Goal: Task Accomplishment & Management: Manage account settings

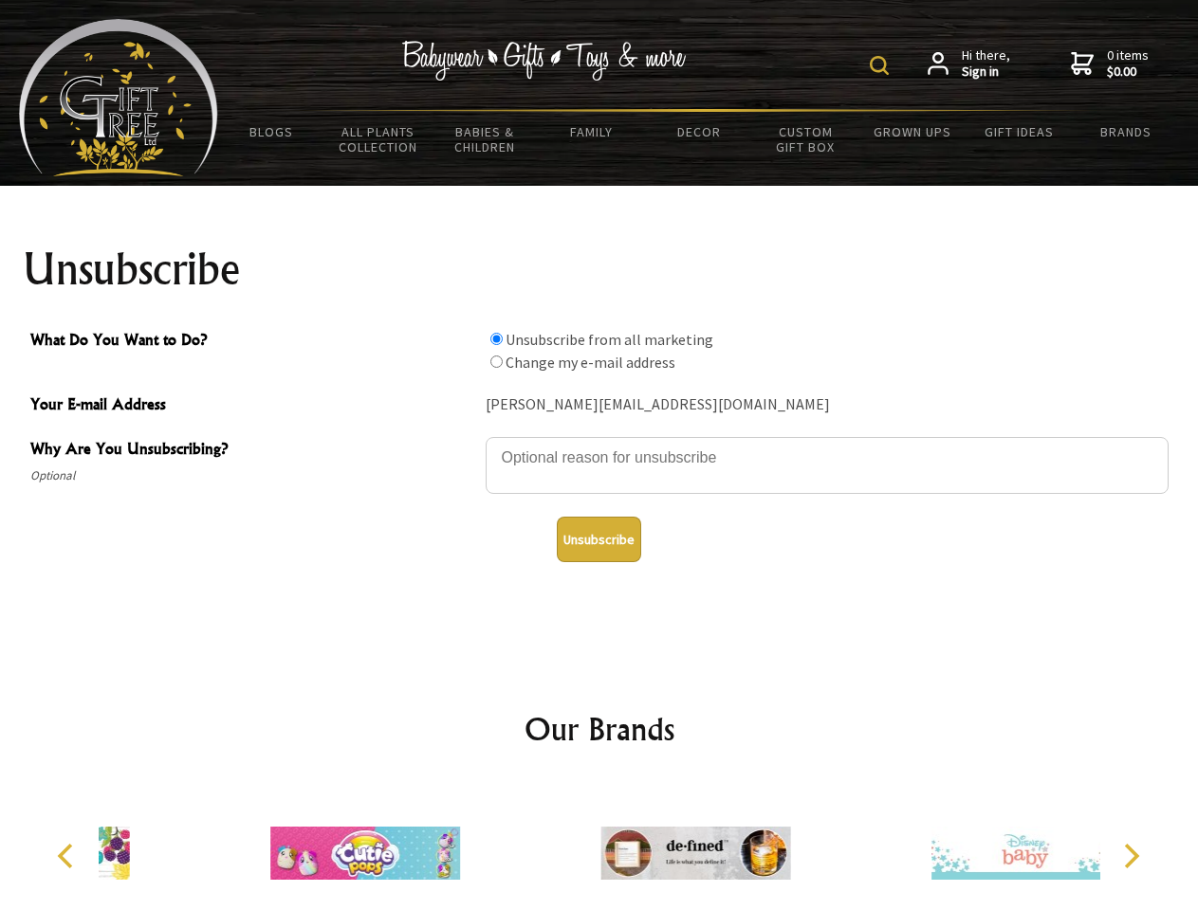
click at [882, 65] on img at bounding box center [879, 65] width 19 height 19
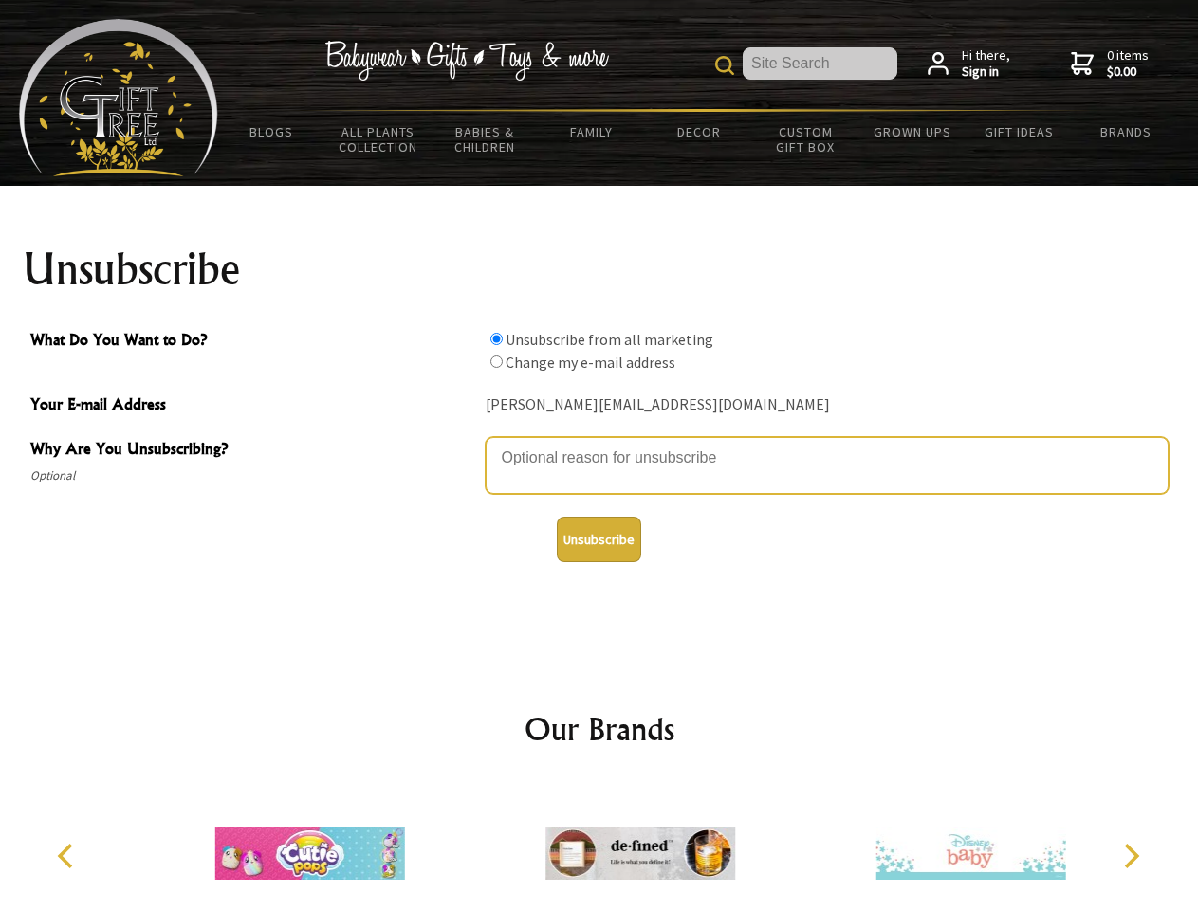
click at [599, 444] on textarea "Why Are You Unsubscribing?" at bounding box center [827, 465] width 683 height 57
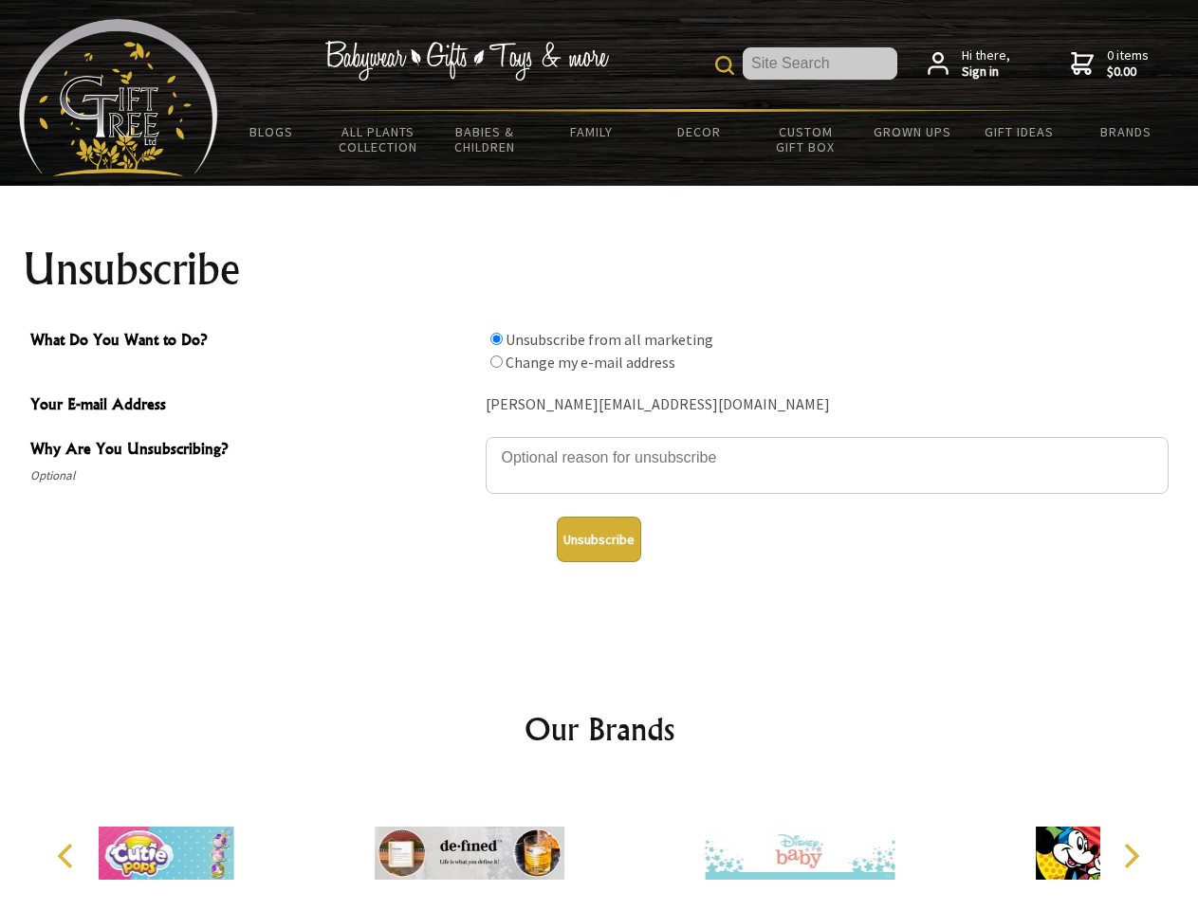
click at [496, 339] on input "What Do You Want to Do?" at bounding box center [496, 339] width 12 height 12
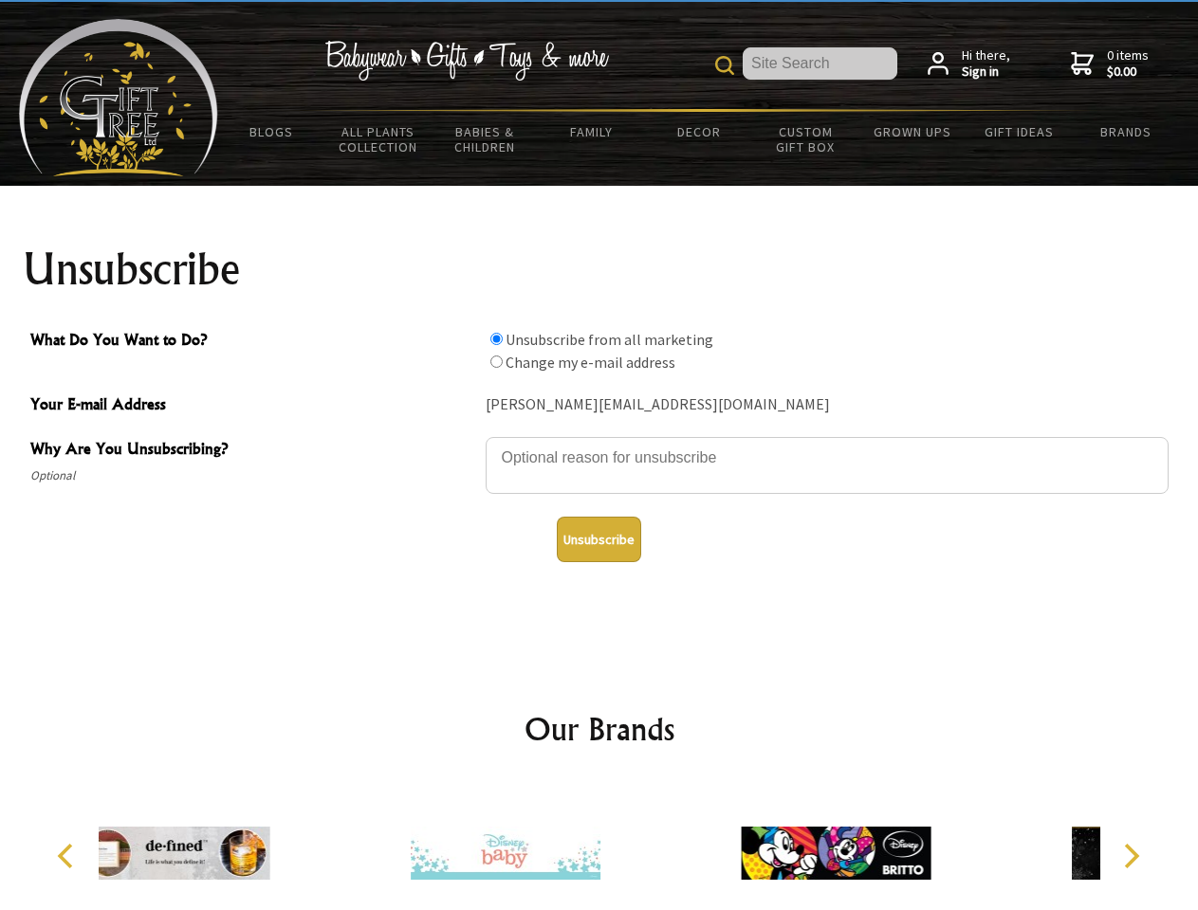
click at [496, 361] on input "What Do You Want to Do?" at bounding box center [496, 362] width 12 height 12
radio input "true"
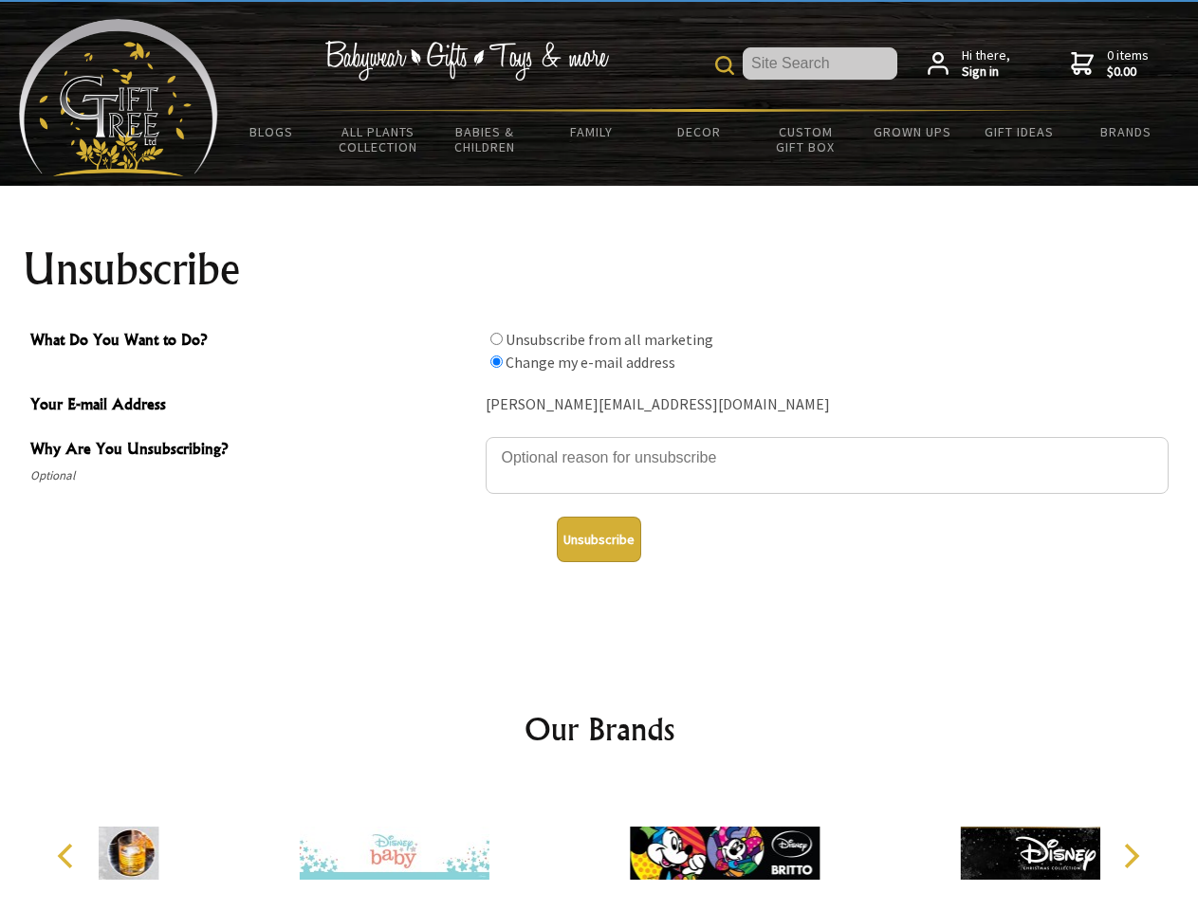
click at [598, 540] on button "Unsubscribe" at bounding box center [599, 540] width 84 height 46
click at [630, 846] on img at bounding box center [725, 853] width 190 height 142
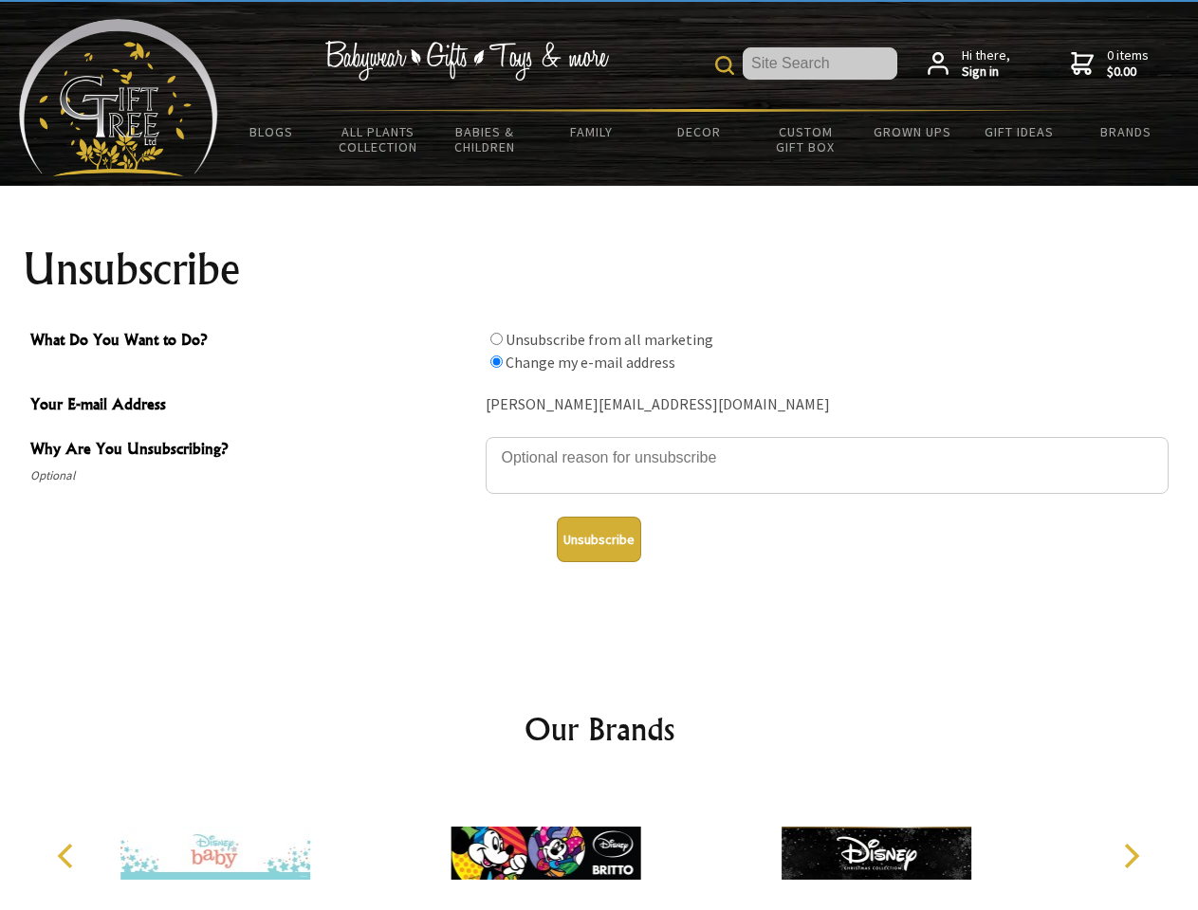
click at [68, 856] on icon "Previous" at bounding box center [67, 856] width 25 height 25
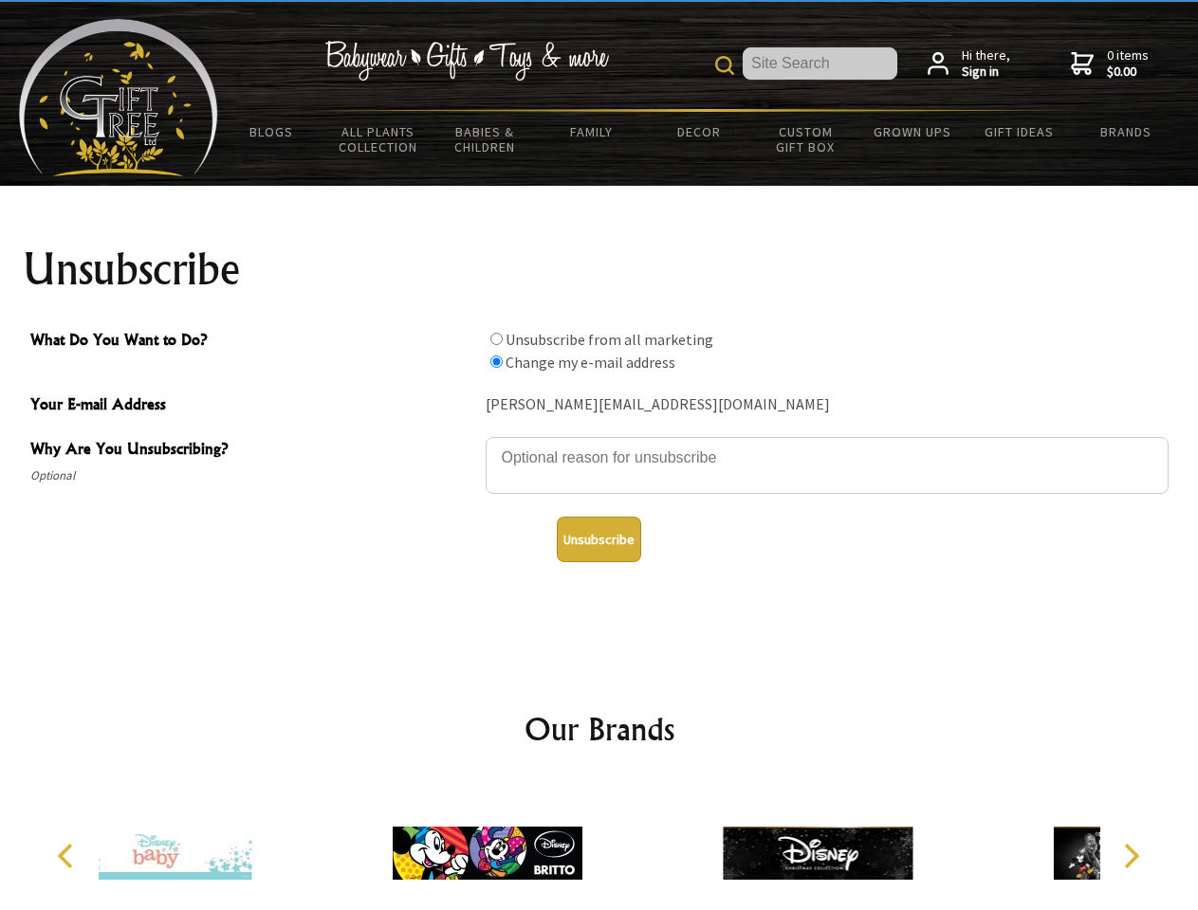
click at [1131, 856] on icon "Next" at bounding box center [1129, 856] width 25 height 25
